Goal: Unclear

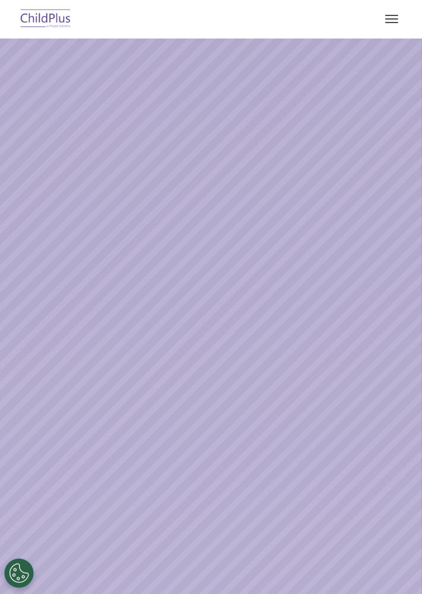
select select "MEDIUM"
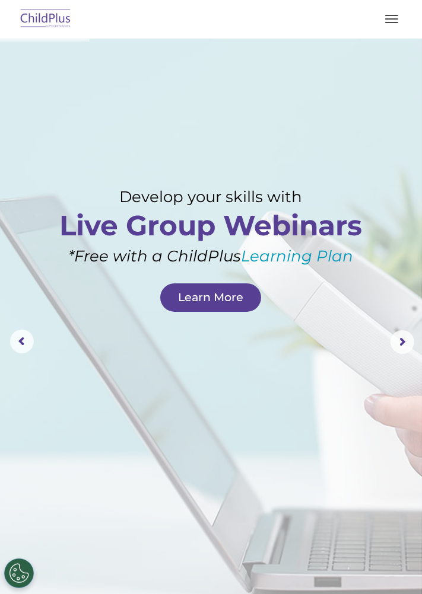
click at [51, 18] on img at bounding box center [46, 19] width 56 height 28
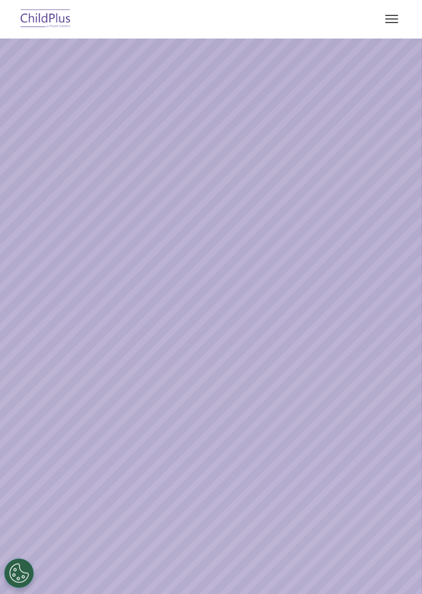
select select "MEDIUM"
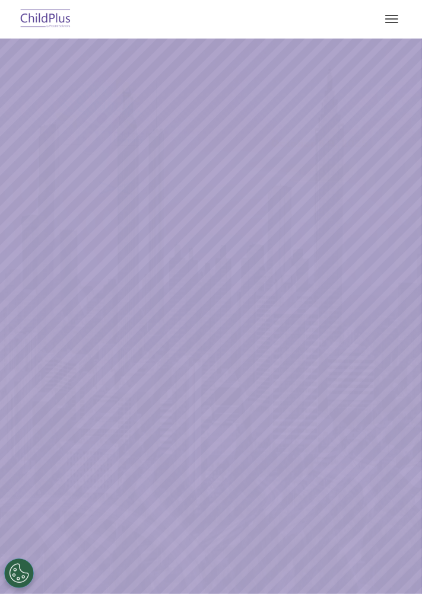
select select "MEDIUM"
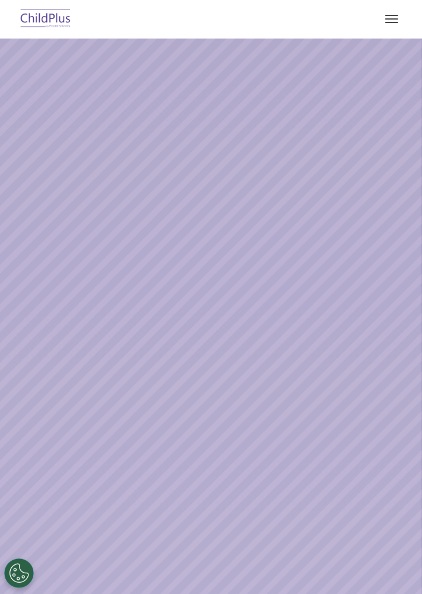
select select "MEDIUM"
